Goal: Information Seeking & Learning: Check status

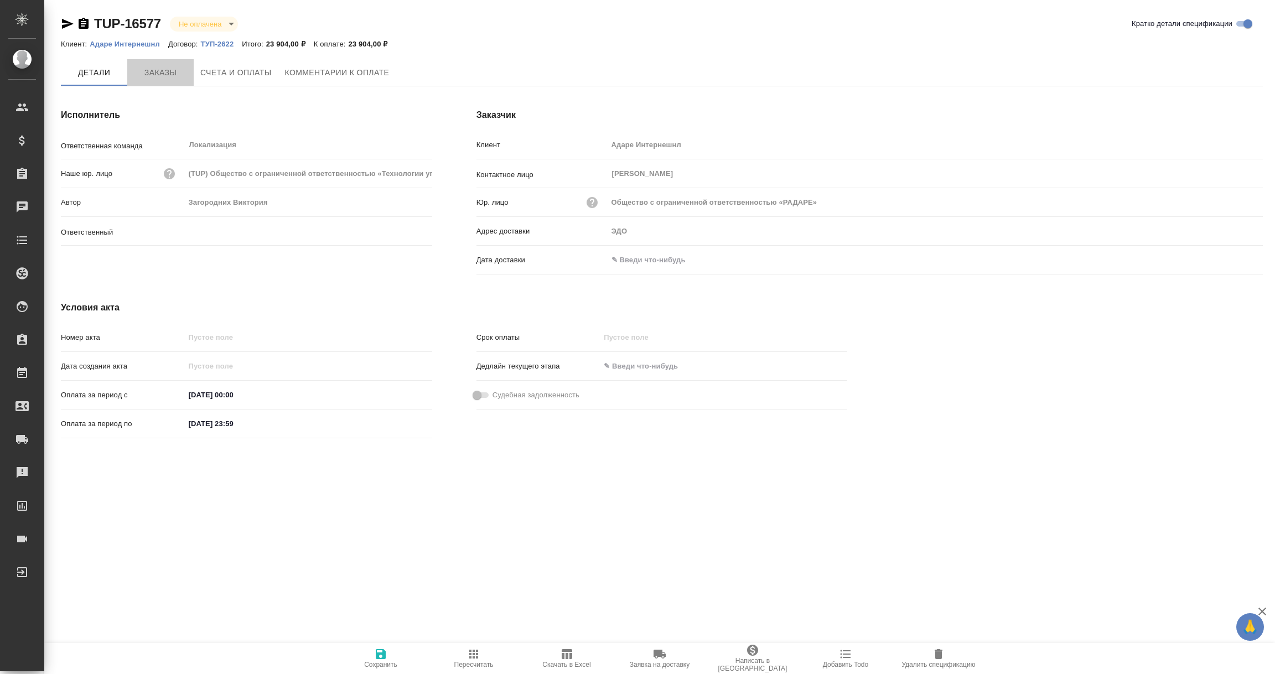
click at [165, 72] on span "Заказы" at bounding box center [160, 73] width 53 height 14
type input "Загородних Виктория"
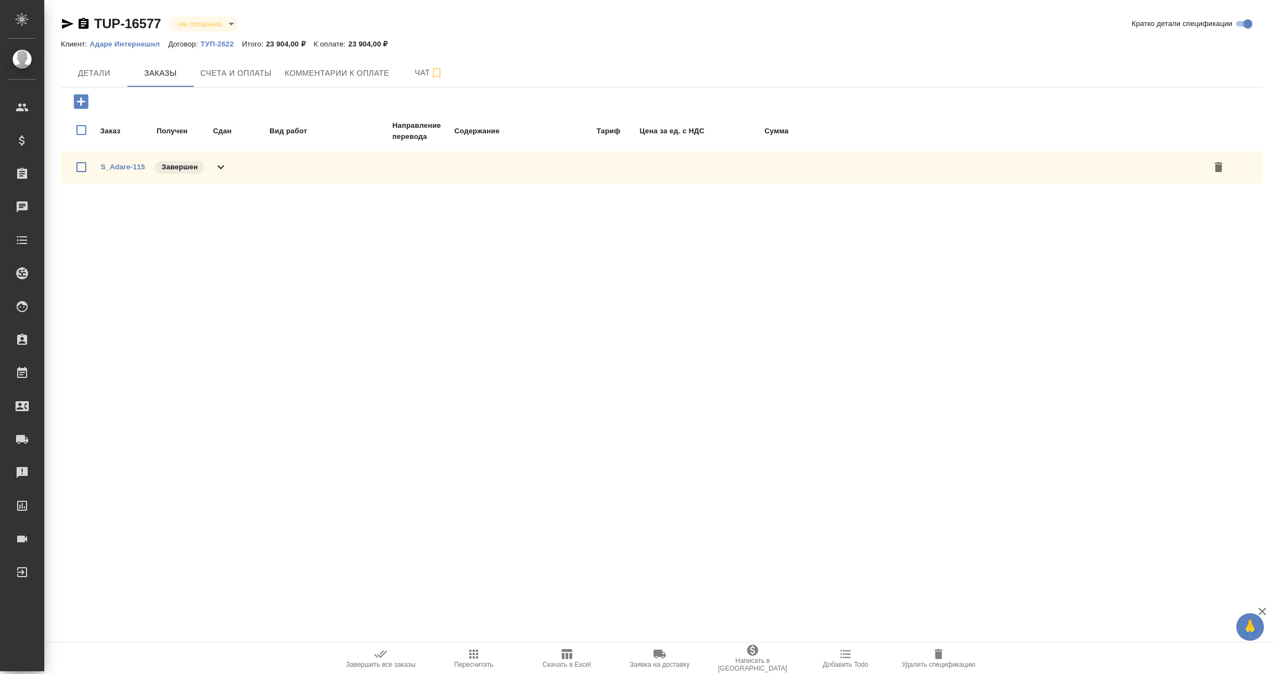
click at [222, 168] on icon at bounding box center [220, 166] width 13 height 13
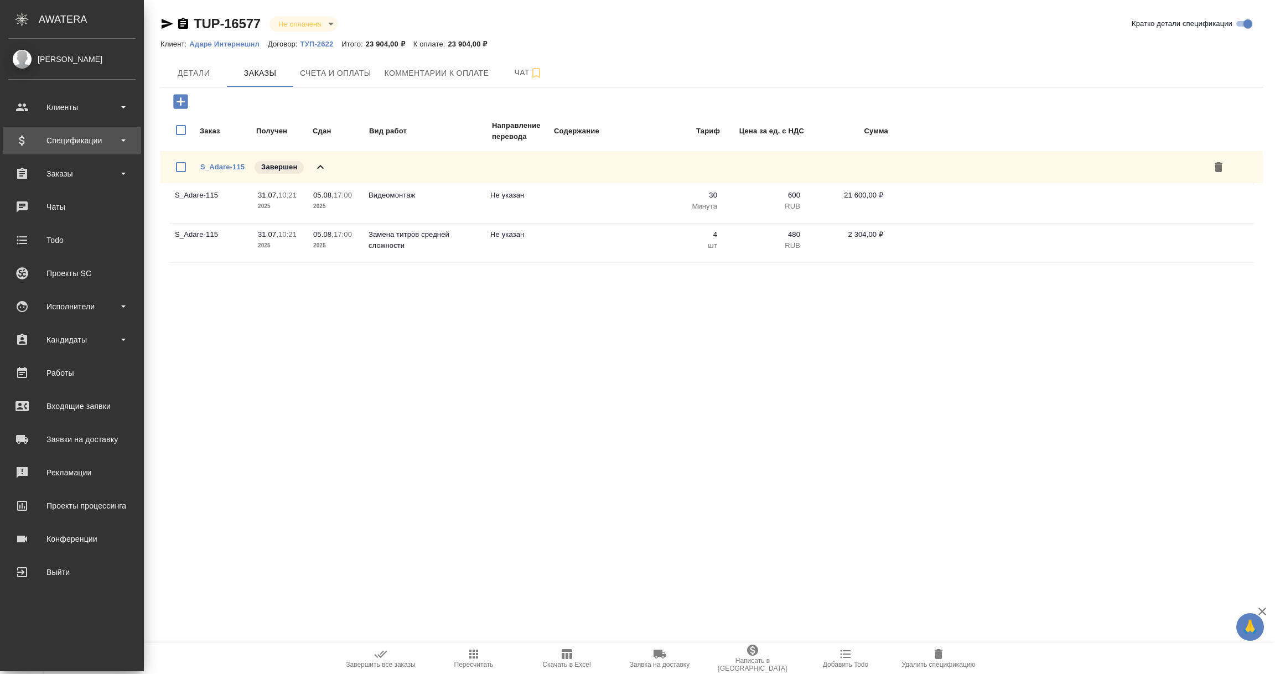
click at [67, 146] on div "Спецификации" at bounding box center [71, 140] width 127 height 17
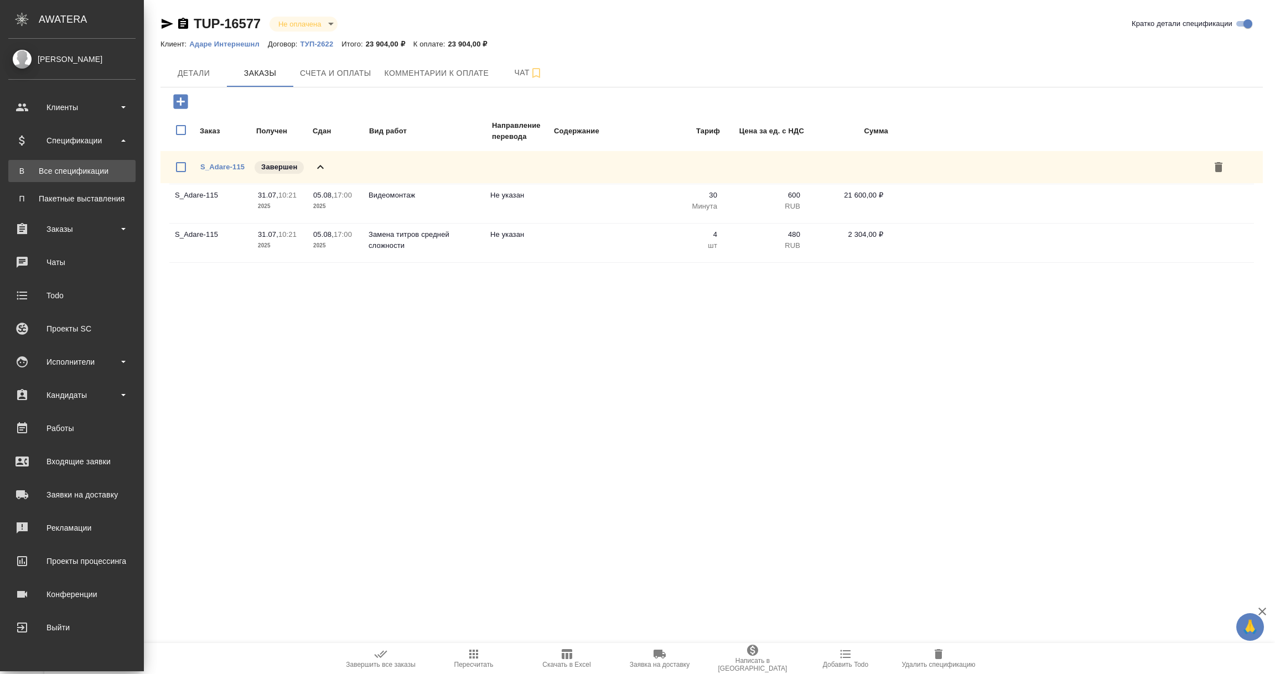
click at [65, 174] on div "Все спецификации" at bounding box center [72, 170] width 116 height 11
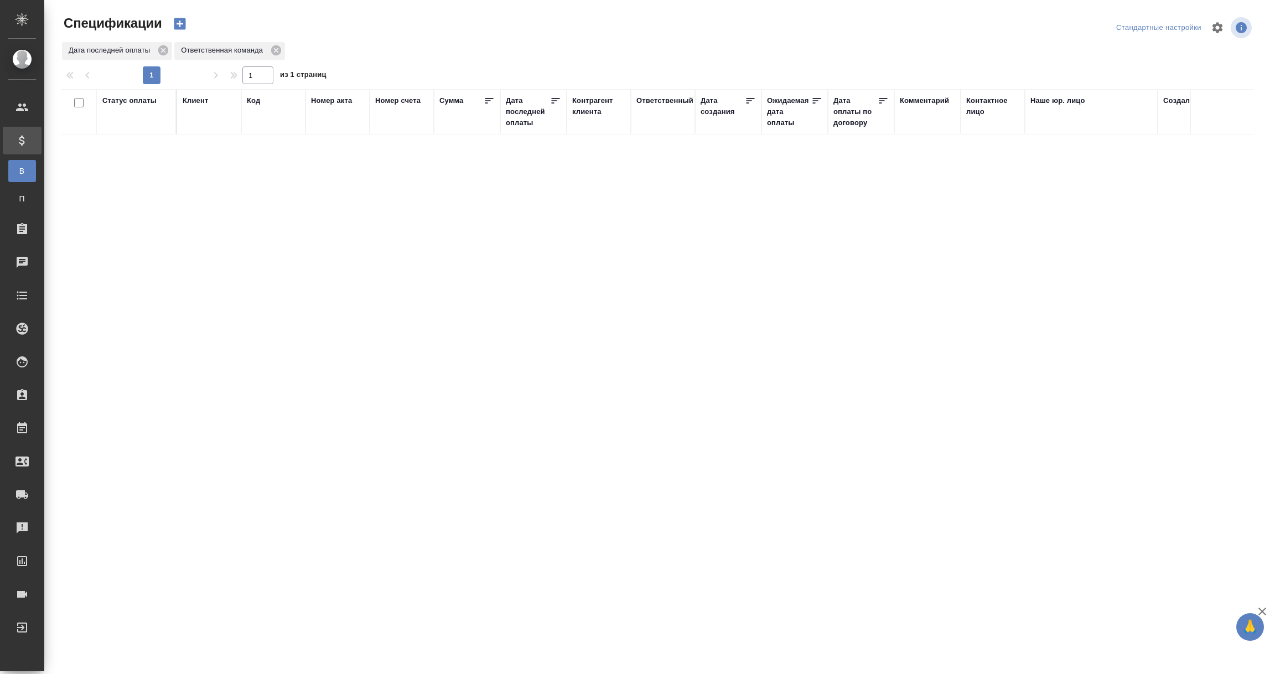
click at [519, 115] on div "Дата последней оплаты" at bounding box center [528, 111] width 44 height 33
click at [525, 136] on input "1.09-2.09" at bounding box center [536, 139] width 49 height 15
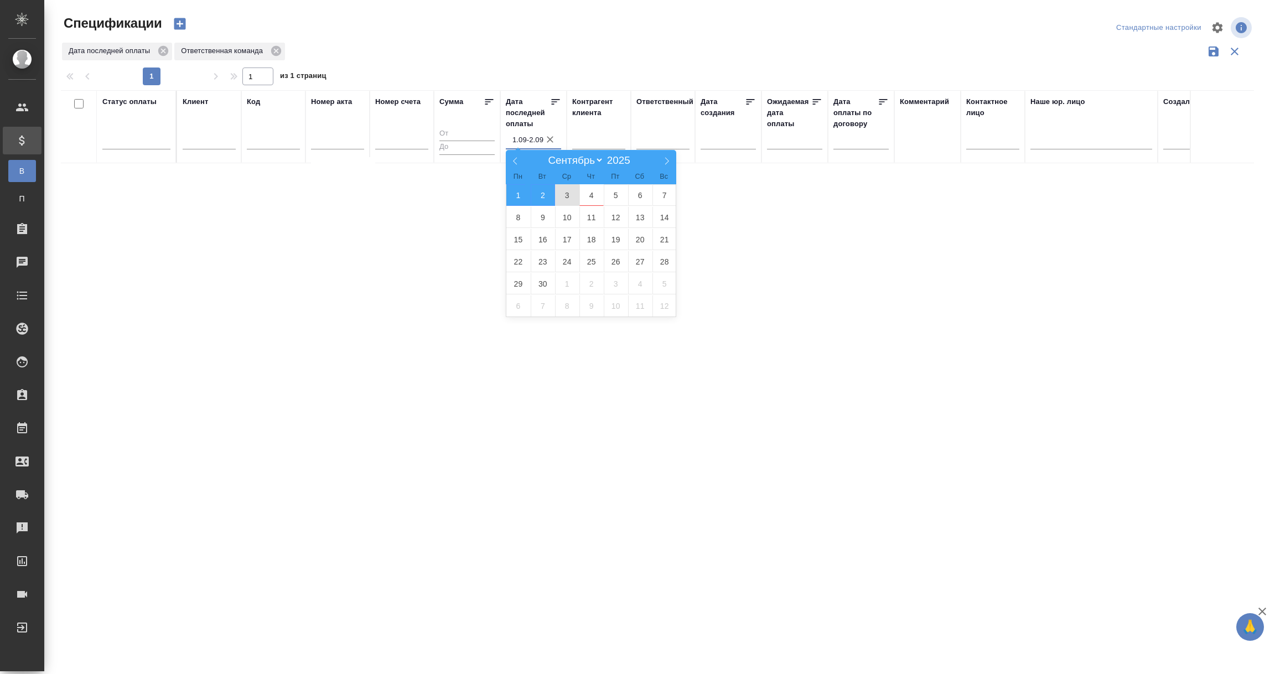
click at [564, 190] on span "3" at bounding box center [567, 195] width 24 height 22
click at [592, 194] on span "4" at bounding box center [591, 195] width 24 height 22
type div "[DATE]T21:00:00.000Z — [DATE]T21:00:00.000Z"
type input "3.09-4.09"
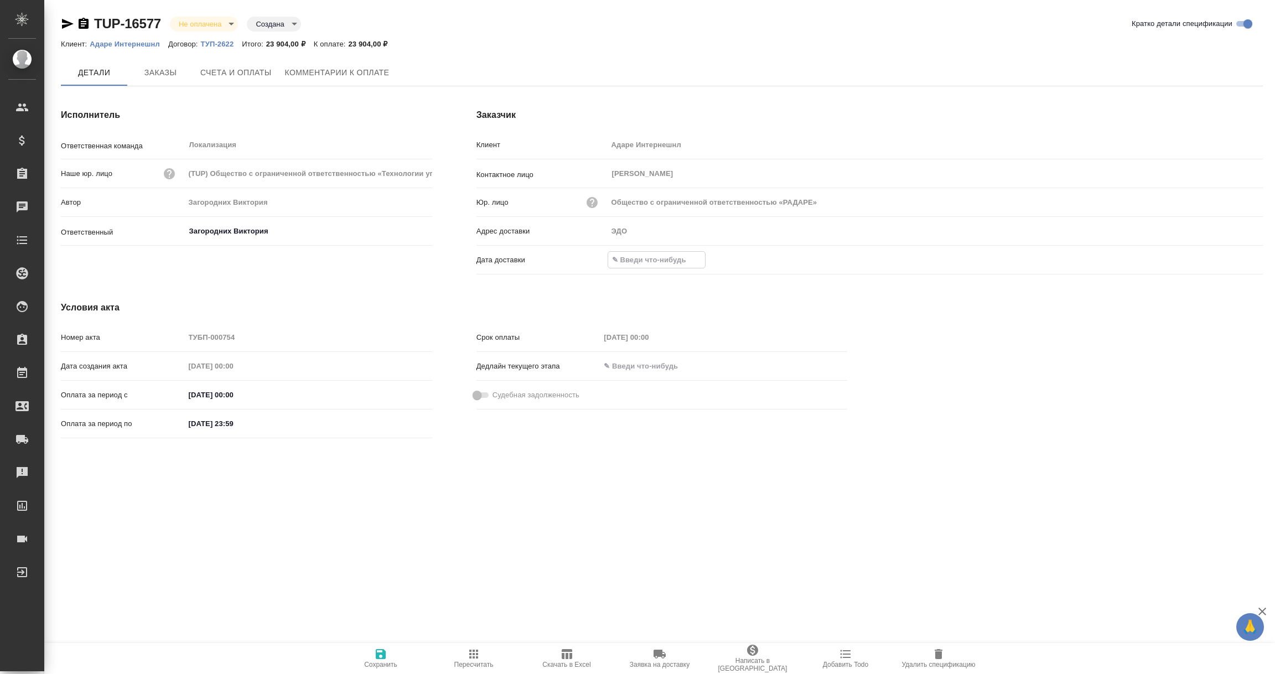
click at [646, 255] on input "text" at bounding box center [656, 260] width 97 height 16
click at [1233, 257] on icon "button" at bounding box center [1231, 260] width 10 height 11
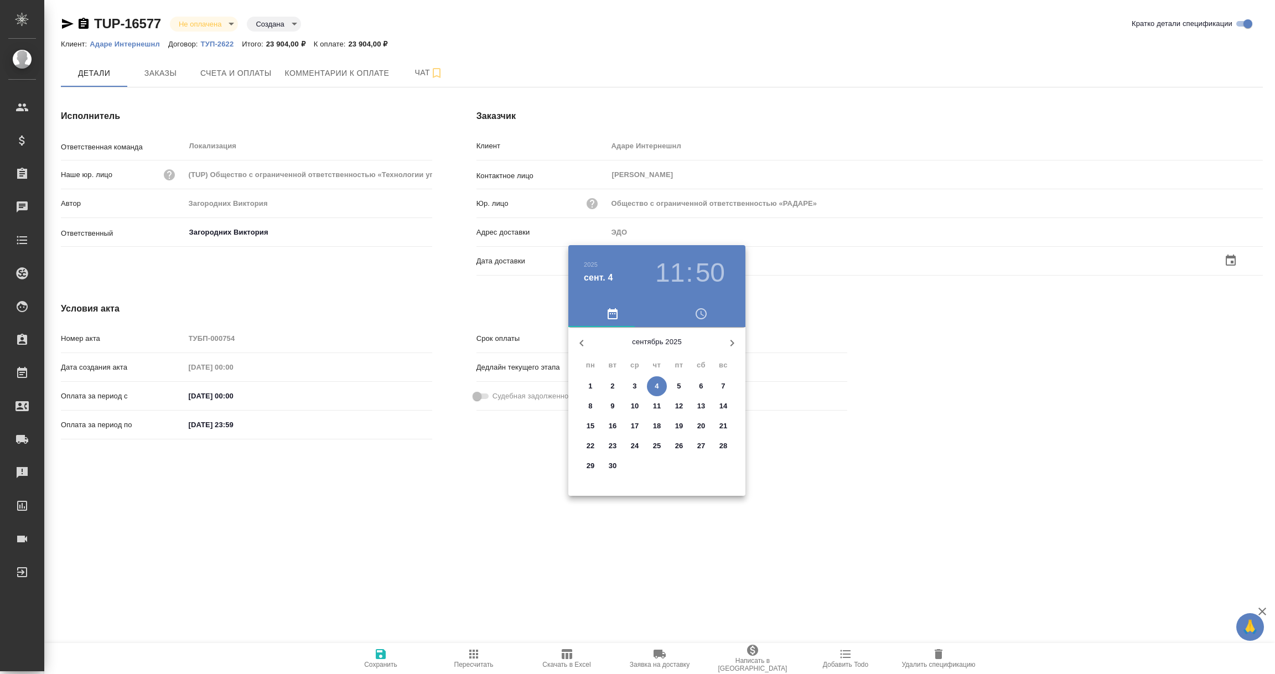
click at [661, 383] on span "4" at bounding box center [657, 386] width 20 height 11
type input "04.09.2025 11:50"
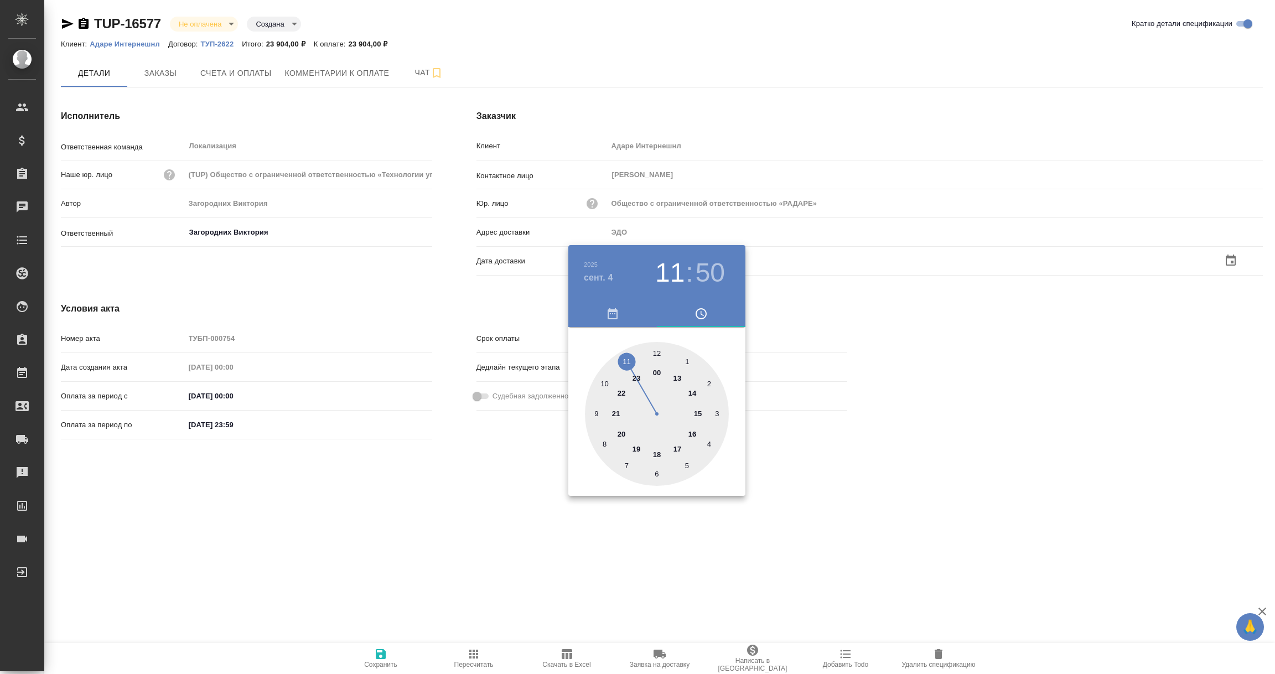
click at [490, 510] on div at bounding box center [637, 337] width 1275 height 674
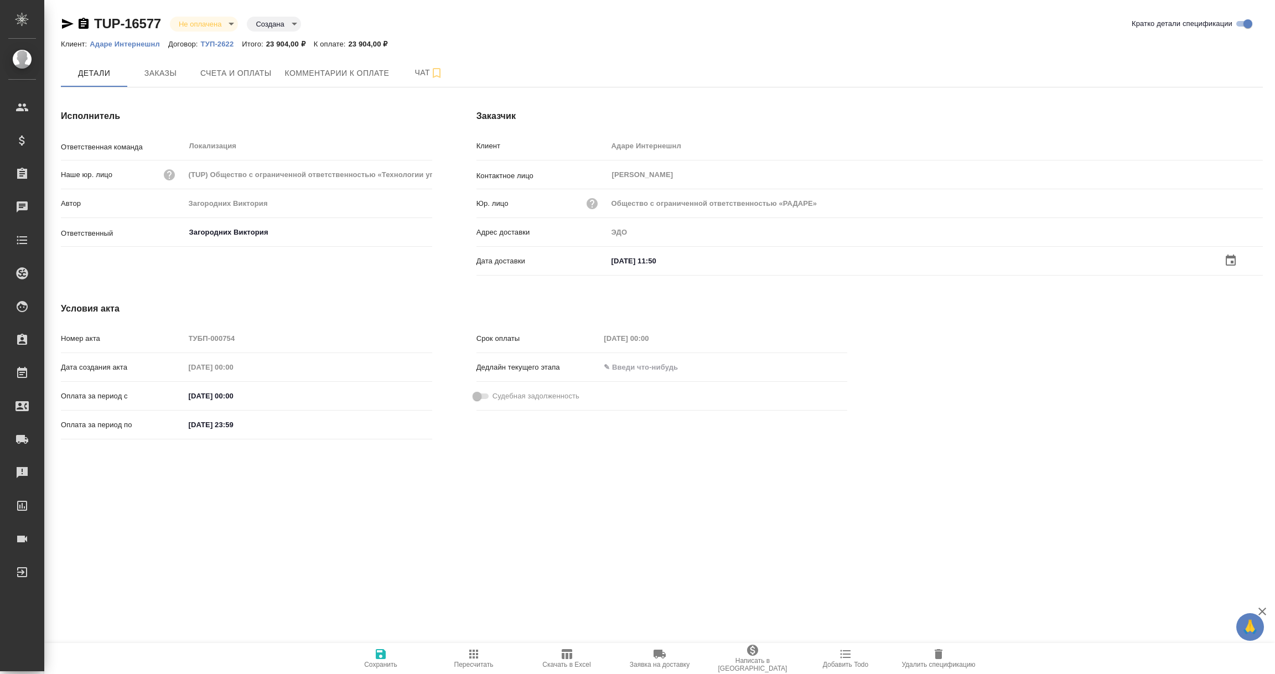
click at [381, 653] on icon "button" at bounding box center [381, 654] width 10 height 10
